Goal: Transaction & Acquisition: Purchase product/service

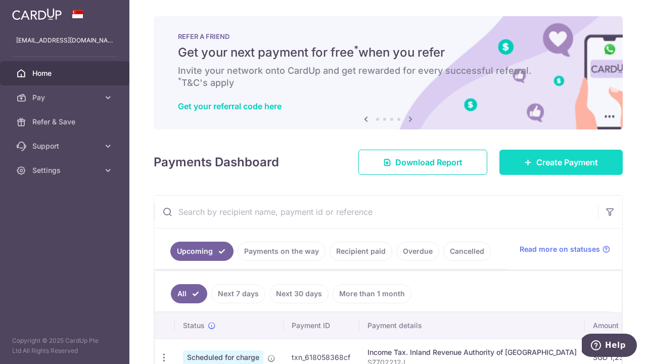
click at [533, 165] on link "Create Payment" at bounding box center [560, 162] width 123 height 25
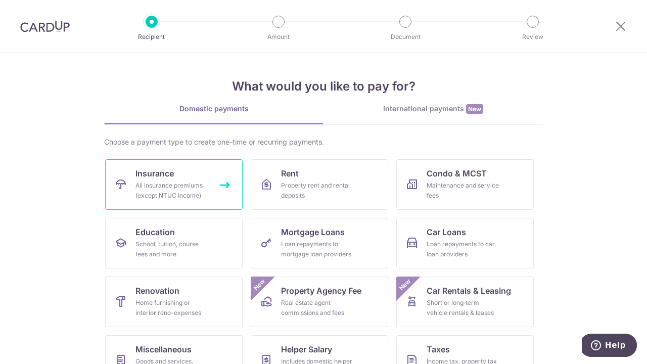
click at [209, 186] on link "Insurance All insurance premiums (except NTUC Income)" at bounding box center [173, 184] width 137 height 51
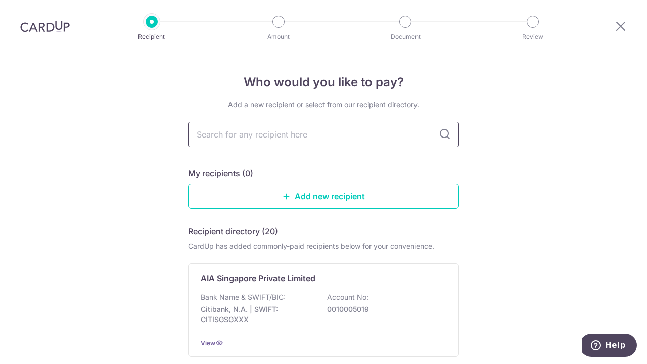
click at [224, 139] on input "text" at bounding box center [323, 134] width 271 height 25
type input "aia"
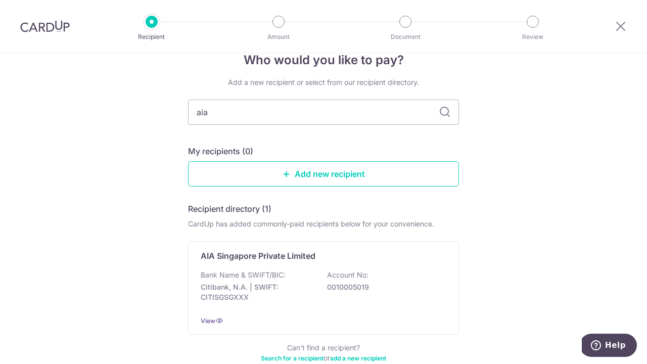
scroll to position [35, 0]
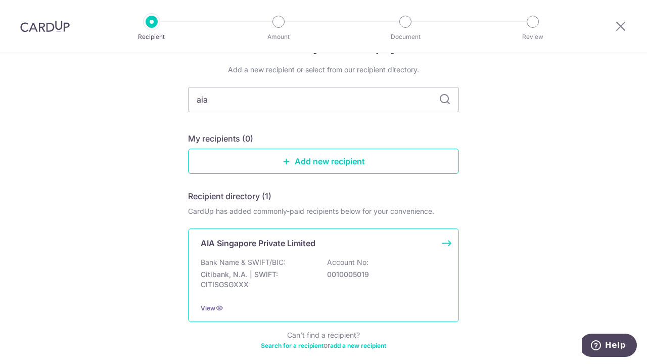
click at [281, 271] on p "Citibank, N.A. | SWIFT: CITISGSGXXX" at bounding box center [257, 279] width 113 height 20
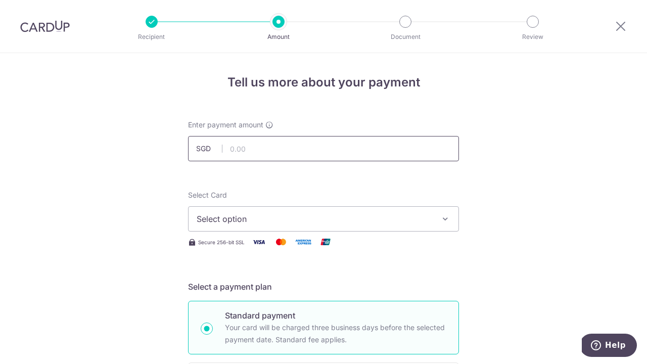
click at [296, 148] on input "text" at bounding box center [323, 148] width 271 height 25
type input "2,400.00"
click at [278, 217] on span "Select option" at bounding box center [314, 219] width 235 height 12
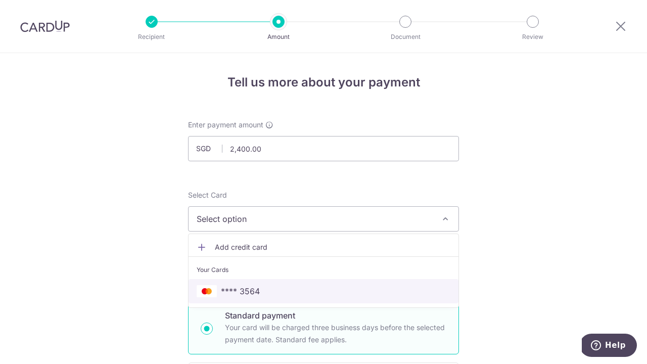
click at [269, 286] on span "**** 3564" at bounding box center [324, 291] width 254 height 12
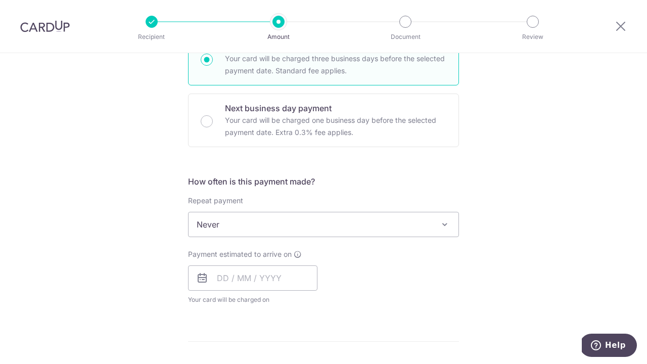
scroll to position [271, 0]
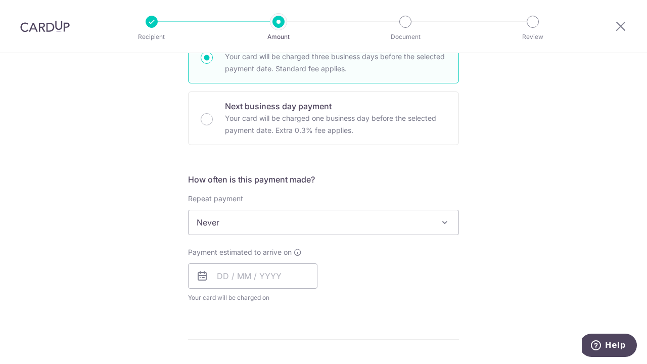
click at [389, 219] on span "Never" at bounding box center [323, 222] width 270 height 24
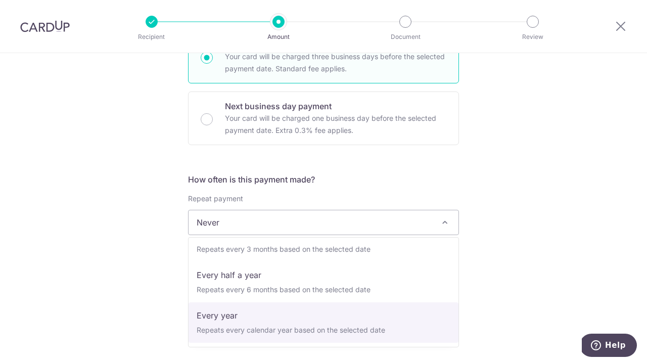
scroll to position [141, 0]
select select "6"
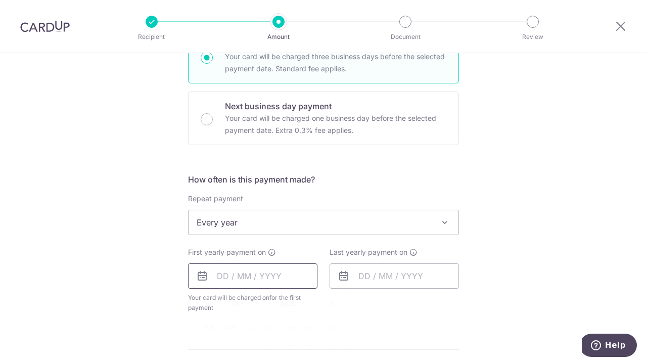
click at [274, 279] on input "text" at bounding box center [252, 275] width 129 height 25
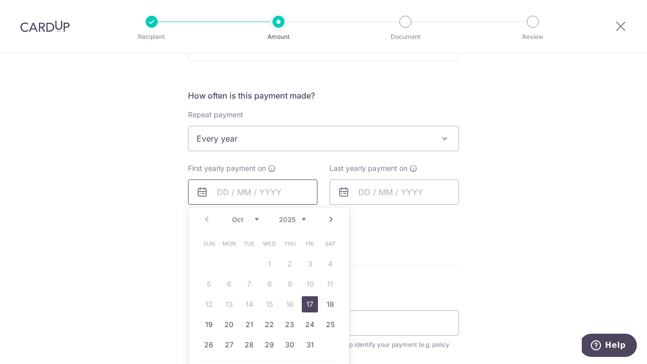
scroll to position [357, 0]
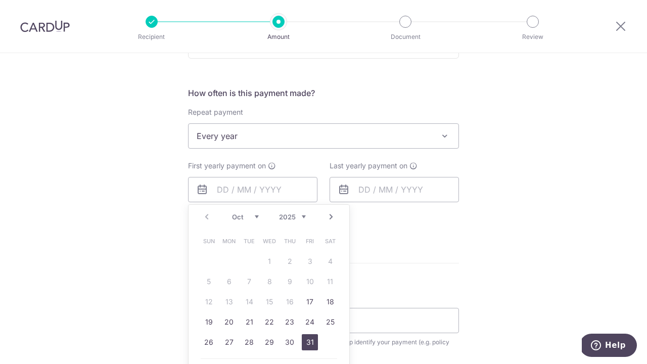
click at [308, 341] on link "31" at bounding box center [310, 342] width 16 height 16
type input "[DATE]"
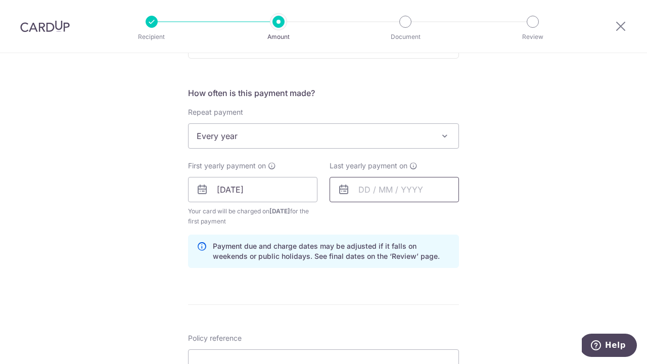
click at [395, 191] on input "text" at bounding box center [393, 189] width 129 height 25
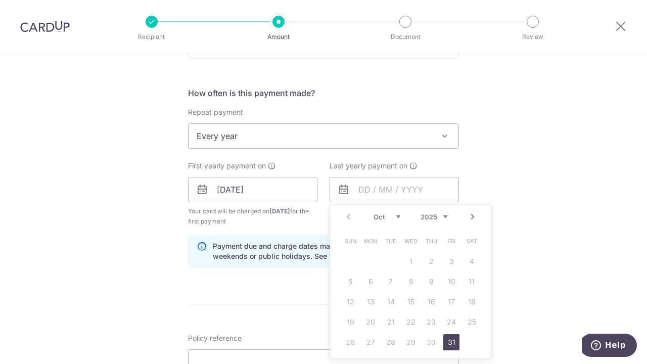
click at [473, 219] on link "Next" at bounding box center [472, 217] width 12 height 12
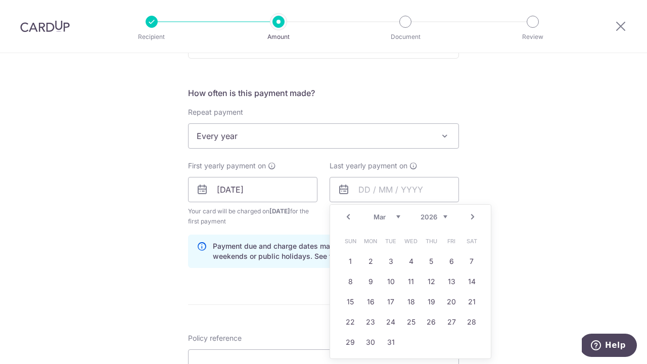
click at [473, 219] on link "Next" at bounding box center [472, 217] width 12 height 12
click at [429, 343] on link "31" at bounding box center [431, 342] width 16 height 16
type input "31/10/2030"
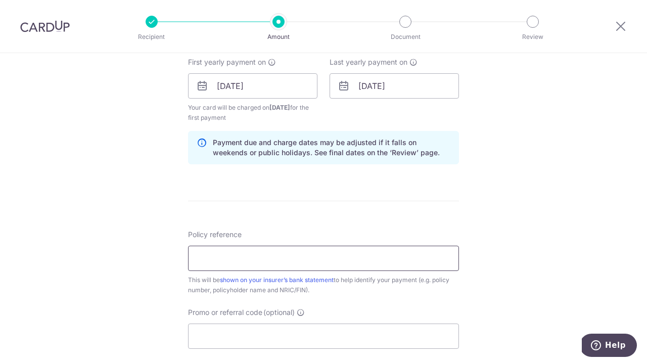
scroll to position [461, 0]
click at [289, 265] on input "Policy reference" at bounding box center [323, 257] width 271 height 25
type input "U120102985"
click at [264, 263] on input "U120102985" at bounding box center [323, 257] width 271 height 25
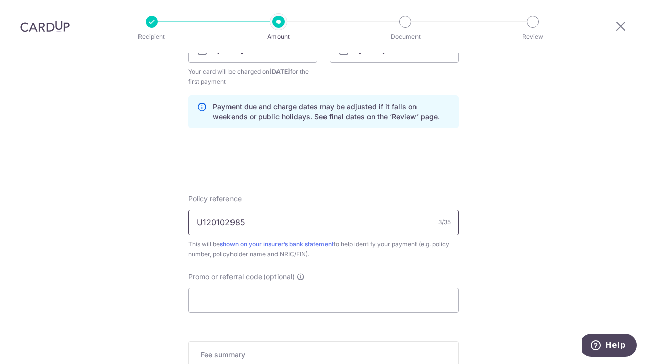
scroll to position [498, 0]
click at [243, 301] on input "Promo or referral code (optional)" at bounding box center [323, 298] width 271 height 25
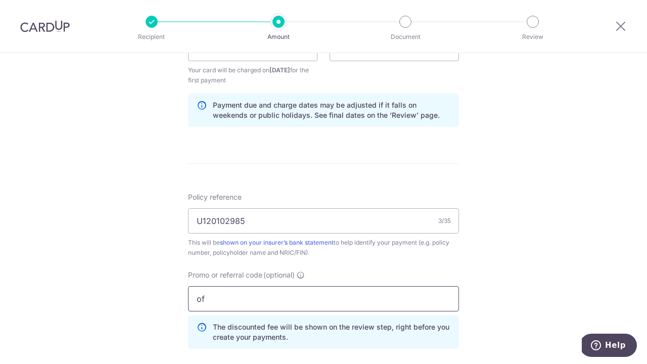
type input "o"
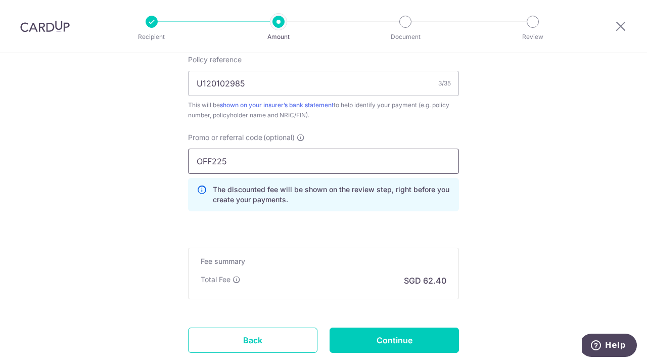
scroll to position [672, 0]
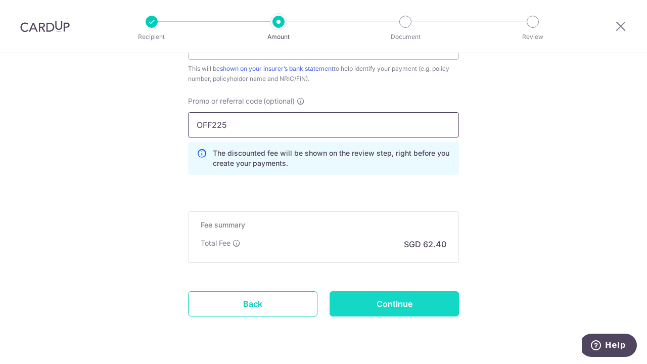
type input "OFF225"
click at [371, 304] on input "Continue" at bounding box center [393, 303] width 129 height 25
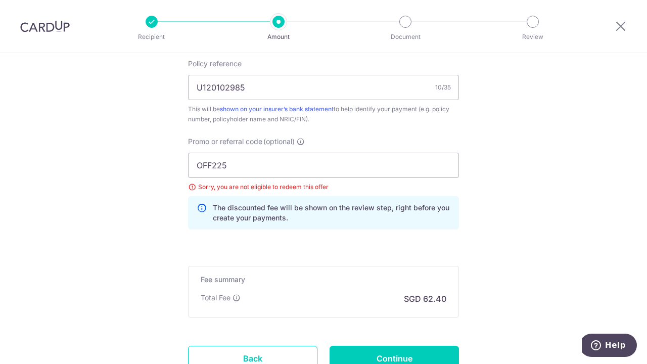
scroll to position [576, 0]
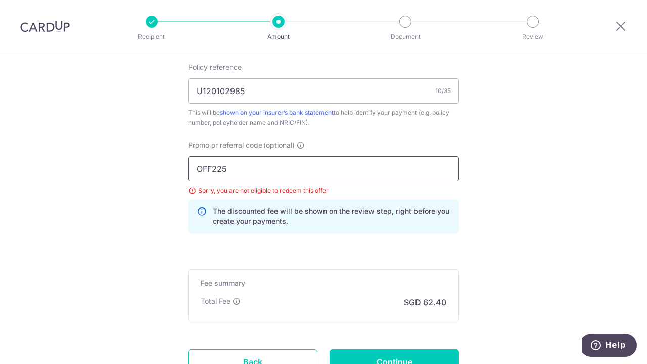
drag, startPoint x: 251, startPoint y: 171, endPoint x: 180, endPoint y: 160, distance: 71.6
click at [206, 169] on input "OFF225" at bounding box center [323, 168] width 271 height 25
click at [213, 167] on input "OFF225" at bounding box center [323, 168] width 271 height 25
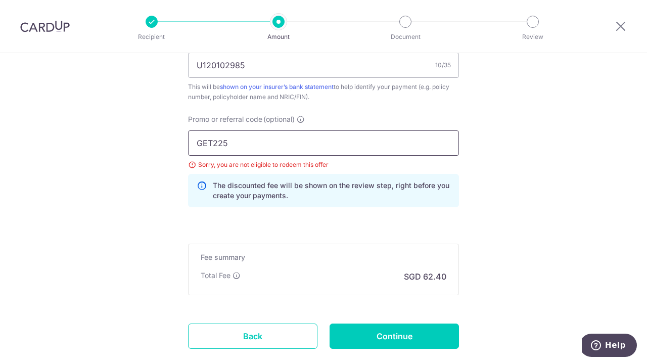
scroll to position [610, 0]
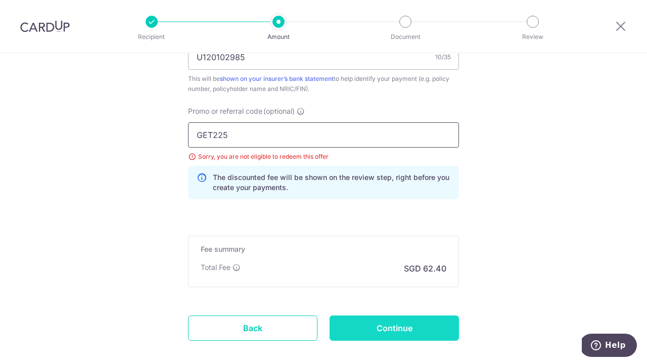
type input "GET225"
click at [366, 327] on input "Continue" at bounding box center [393, 327] width 129 height 25
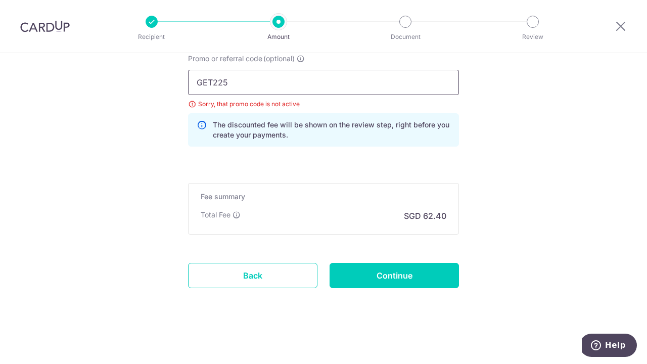
click at [216, 81] on input "GET225" at bounding box center [323, 82] width 271 height 25
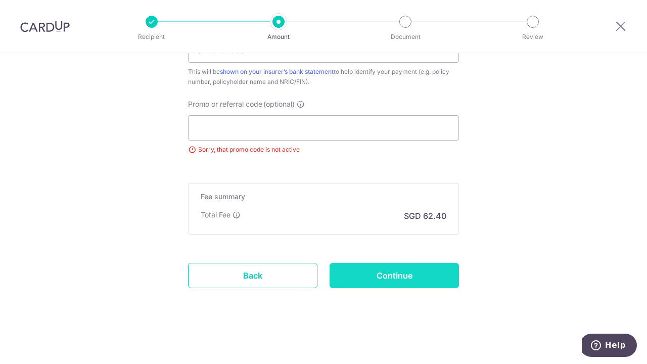
click at [360, 280] on input "Continue" at bounding box center [393, 275] width 129 height 25
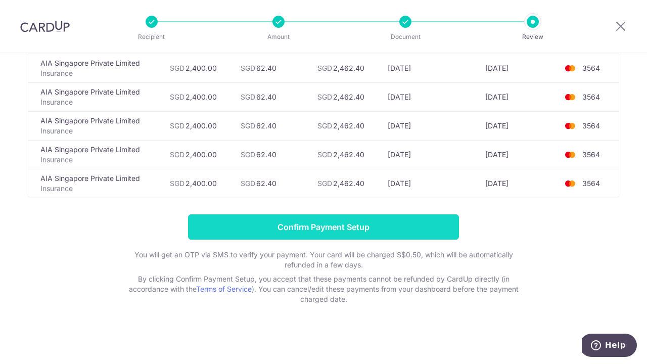
scroll to position [132, 0]
click at [358, 226] on input "Confirm Payment Setup" at bounding box center [323, 226] width 271 height 25
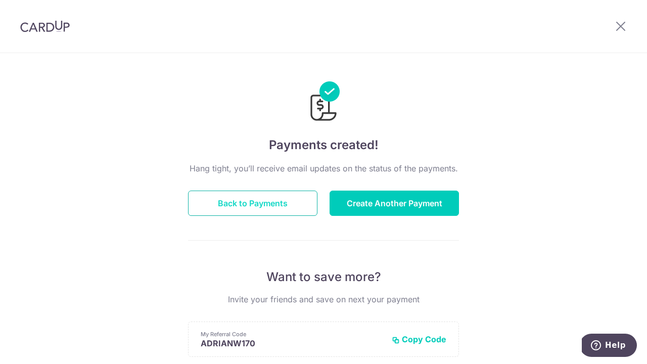
click at [265, 206] on button "Back to Payments" at bounding box center [252, 202] width 129 height 25
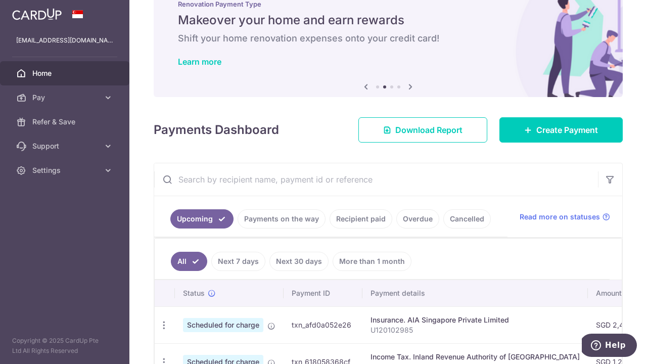
scroll to position [70, 0]
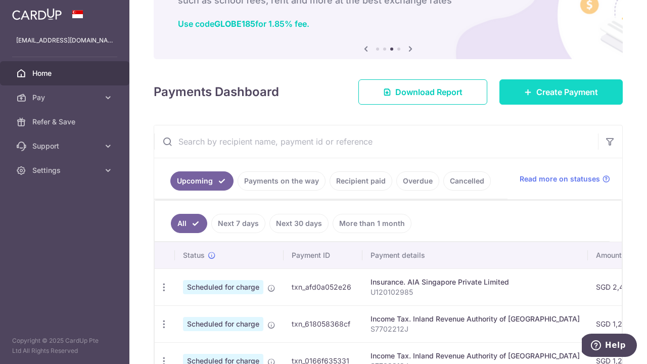
click at [558, 95] on span "Create Payment" at bounding box center [567, 92] width 62 height 12
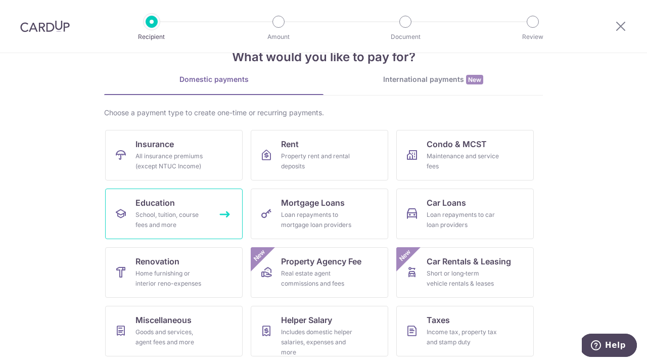
scroll to position [39, 0]
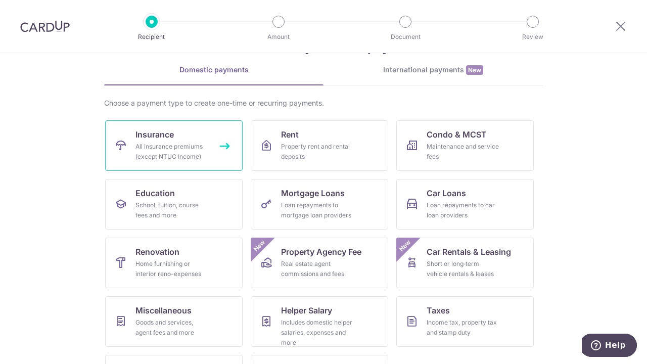
click at [187, 148] on div "All insurance premiums (except NTUC Income)" at bounding box center [171, 151] width 73 height 20
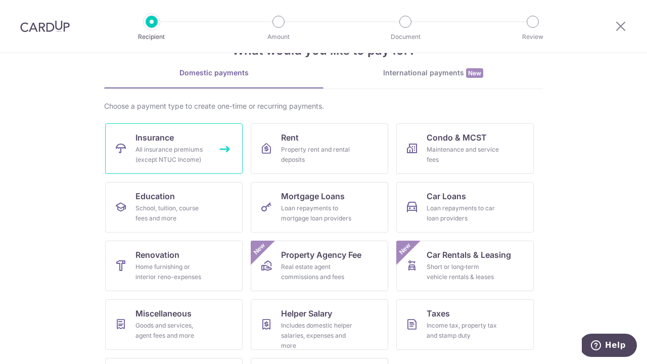
scroll to position [30, 0]
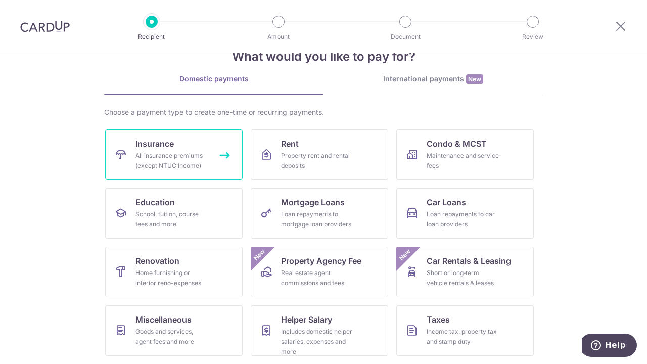
click at [164, 158] on div "All insurance premiums (except NTUC Income)" at bounding box center [171, 161] width 73 height 20
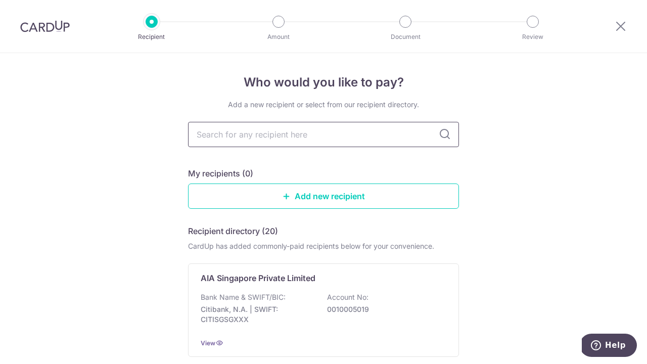
click at [253, 139] on input "text" at bounding box center [323, 134] width 271 height 25
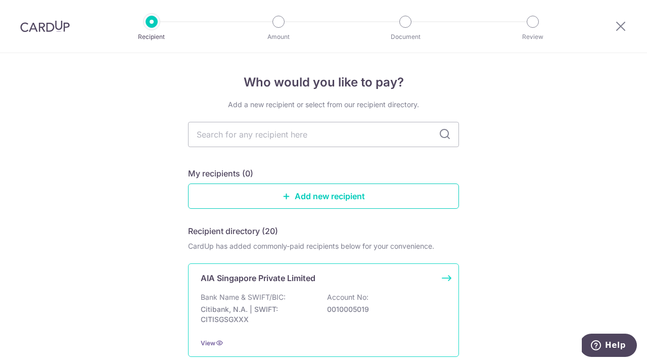
click at [250, 304] on p "Citibank, N.A. | SWIFT: CITISGSGXXX" at bounding box center [257, 314] width 113 height 20
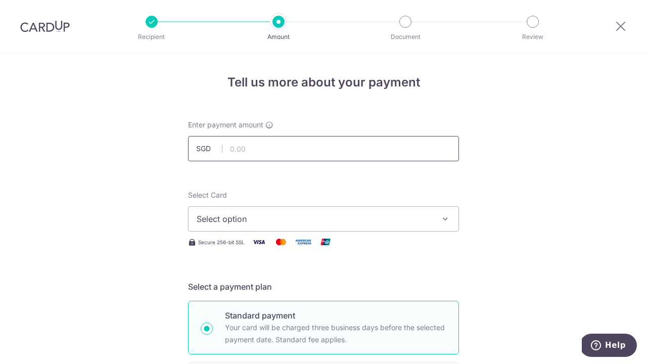
click at [250, 151] on input "text" at bounding box center [323, 148] width 271 height 25
type input "213.45"
click at [247, 220] on span "Select option" at bounding box center [314, 219] width 235 height 12
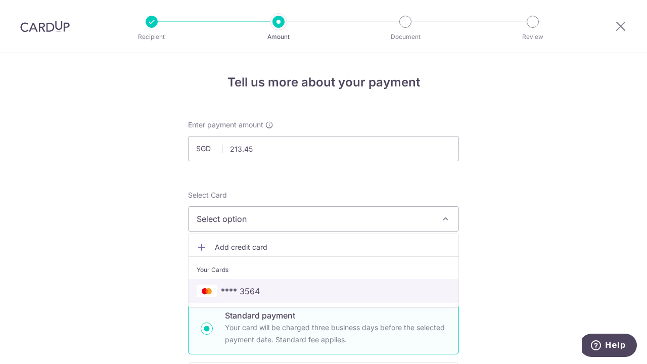
click at [240, 295] on span "**** 3564" at bounding box center [240, 291] width 39 height 12
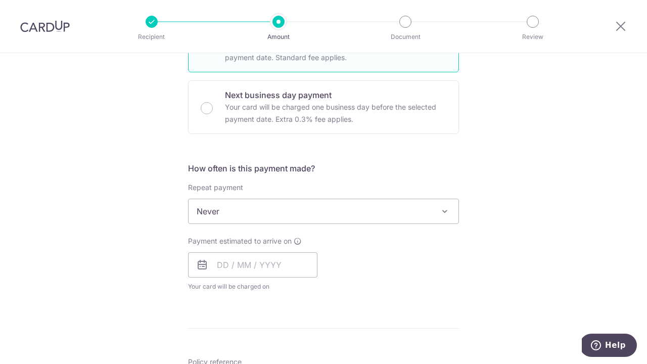
scroll to position [311, 0]
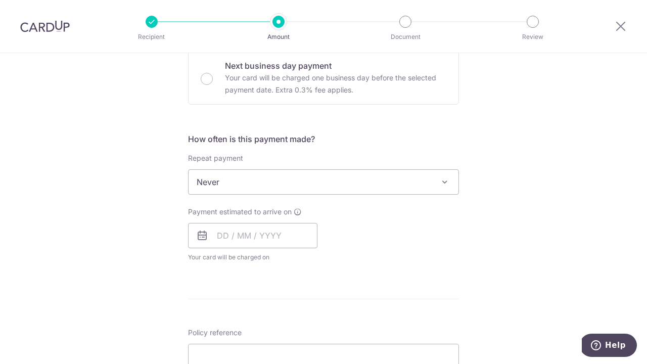
click at [449, 187] on span "Never" at bounding box center [323, 181] width 271 height 25
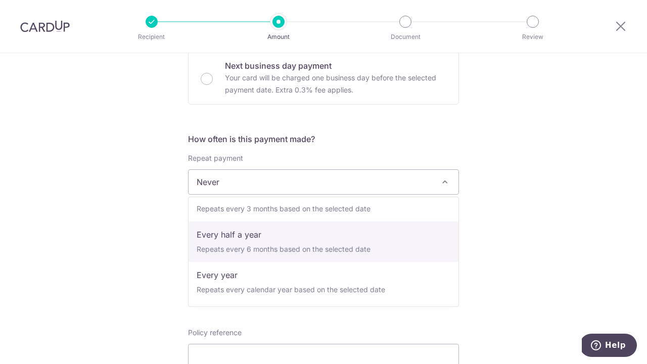
scroll to position [141, 0]
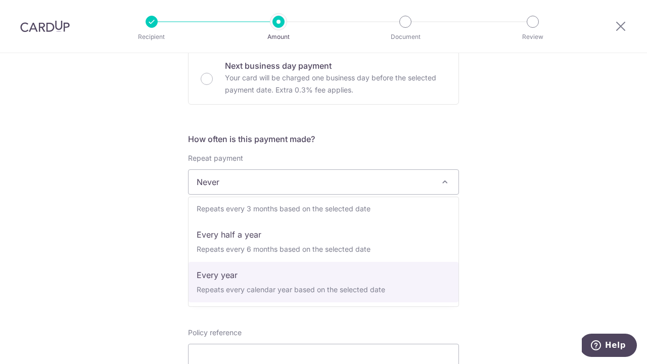
select select "6"
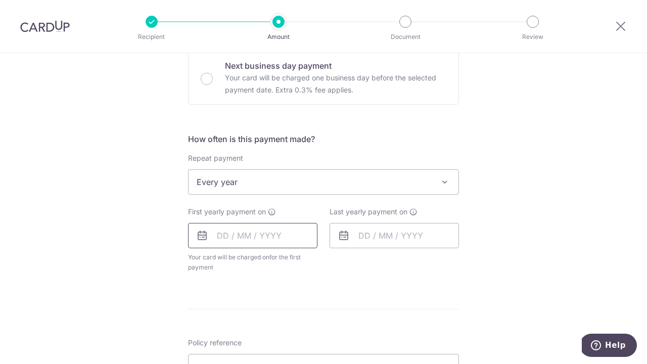
click at [251, 235] on input "text" at bounding box center [252, 235] width 129 height 25
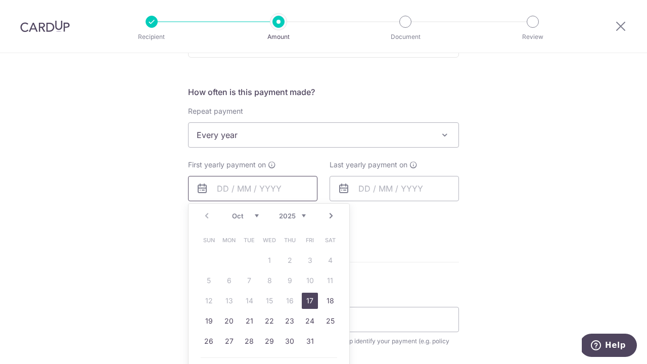
scroll to position [362, 0]
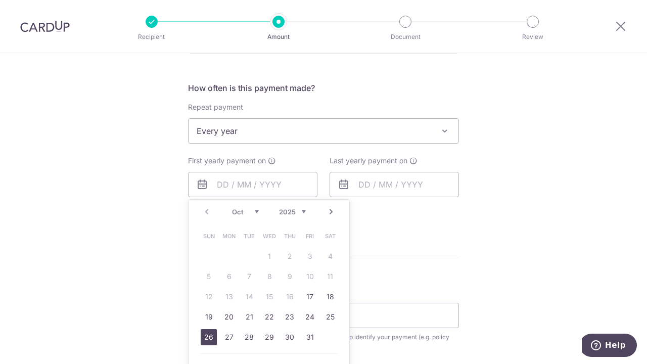
click at [209, 337] on link "26" at bounding box center [209, 337] width 16 height 16
type input "[DATE]"
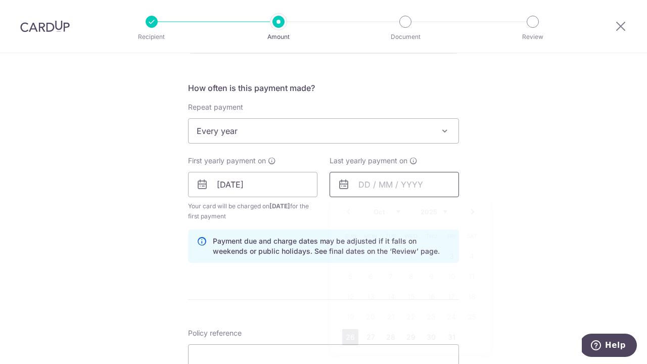
click at [417, 181] on input "text" at bounding box center [393, 184] width 129 height 25
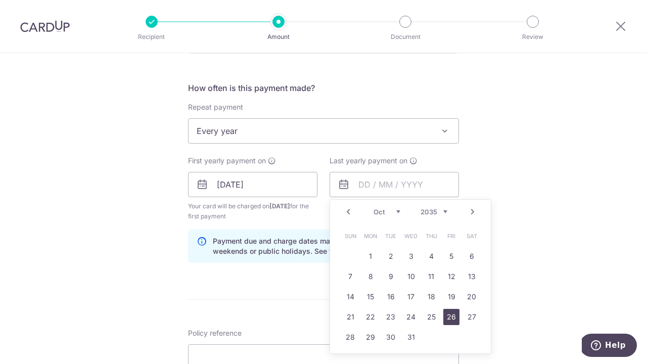
click at [452, 318] on link "26" at bounding box center [451, 317] width 16 height 16
type input "26/10/2035"
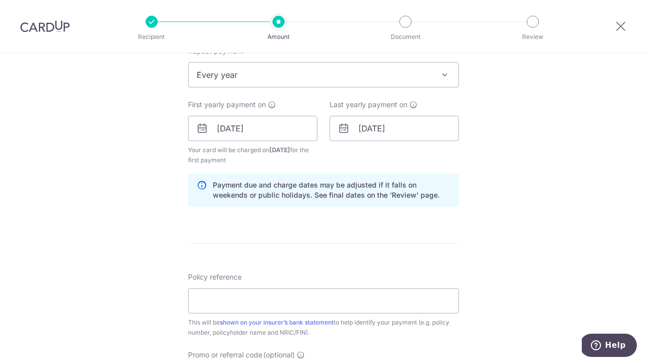
scroll to position [421, 0]
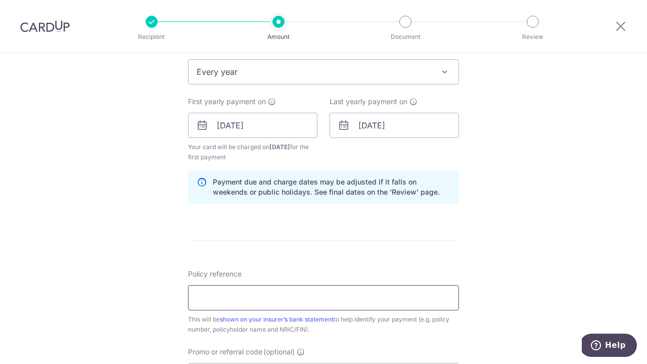
click at [349, 300] on input "Policy reference" at bounding box center [323, 297] width 271 height 25
type input "P517126422"
click at [270, 300] on input "P517126422" at bounding box center [323, 297] width 271 height 25
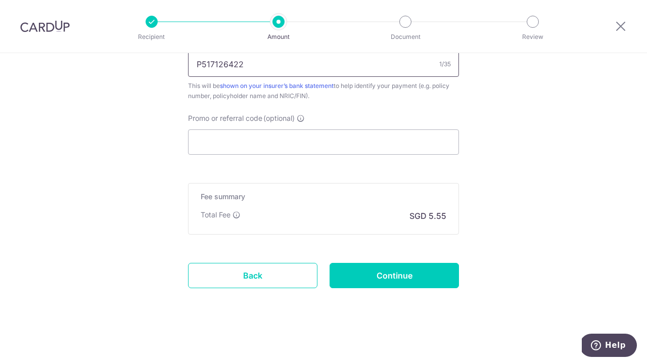
scroll to position [655, 0]
click at [369, 273] on input "Continue" at bounding box center [393, 275] width 129 height 25
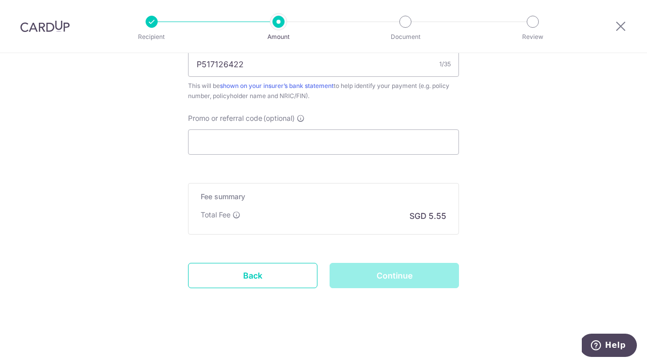
click at [392, 276] on div "Continue" at bounding box center [393, 275] width 141 height 25
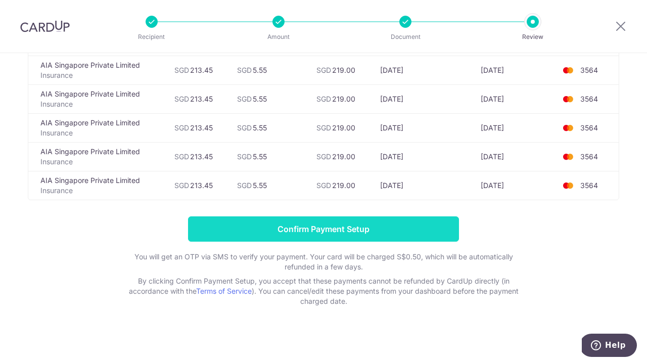
scroll to position [274, 0]
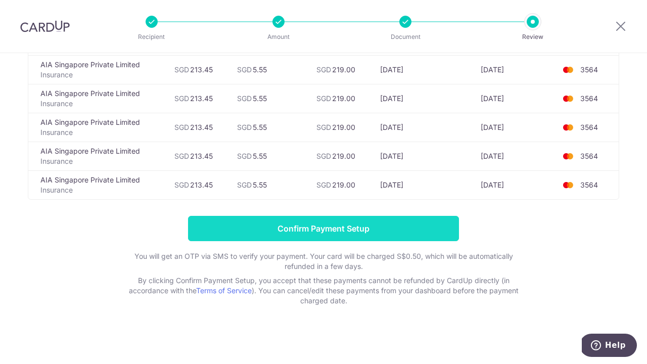
click at [354, 229] on input "Confirm Payment Setup" at bounding box center [323, 228] width 271 height 25
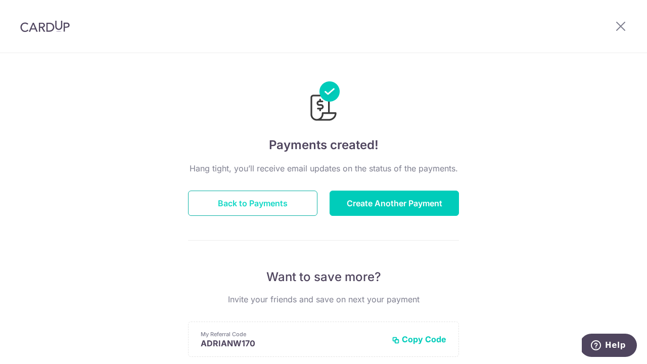
click at [285, 202] on button "Back to Payments" at bounding box center [252, 202] width 129 height 25
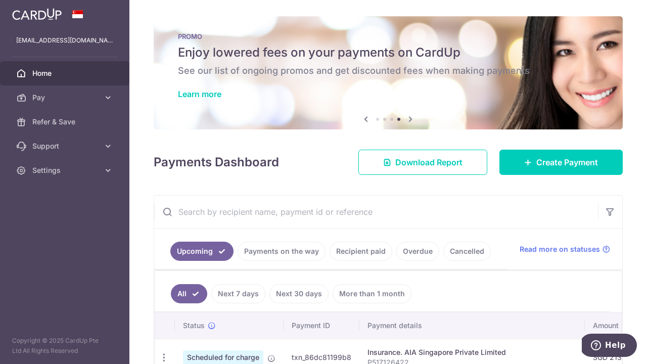
click at [79, 76] on span "Home" at bounding box center [65, 73] width 67 height 10
